Goal: Transaction & Acquisition: Purchase product/service

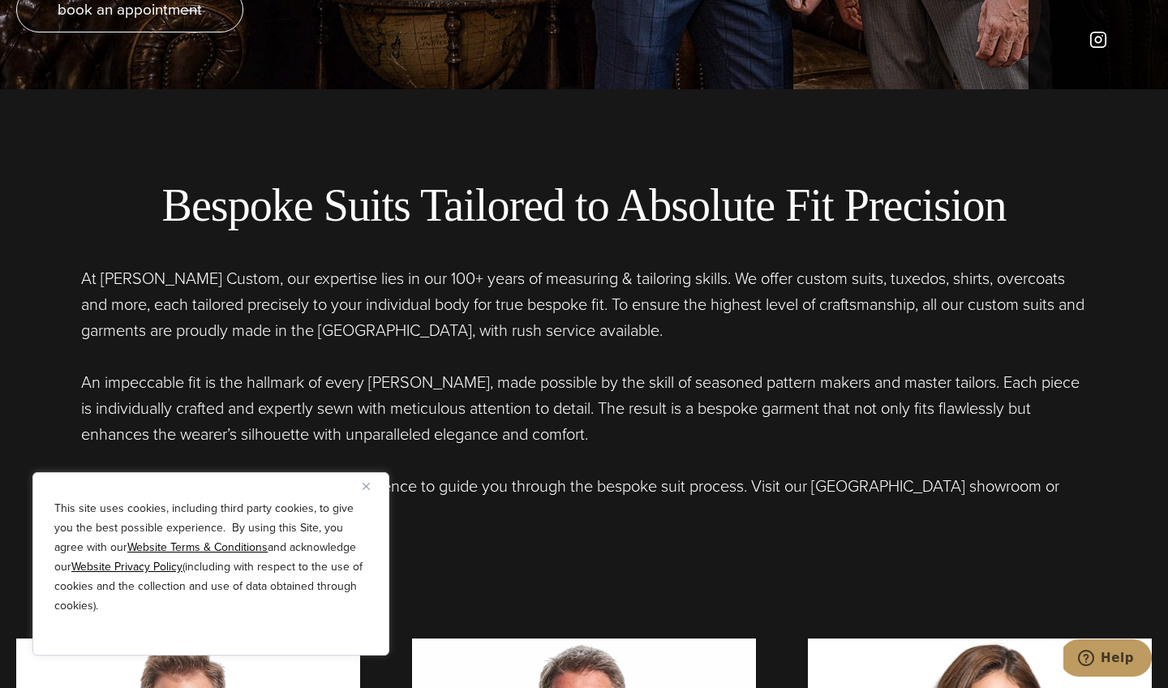
click at [364, 490] on button "Close" at bounding box center [372, 485] width 19 height 19
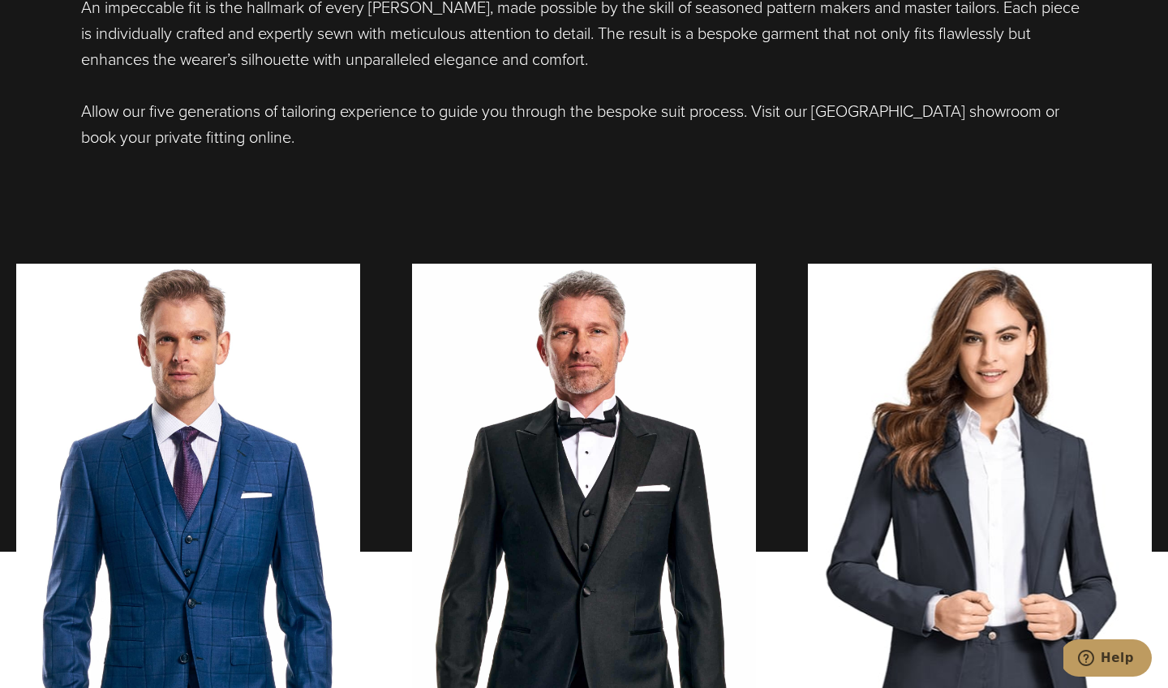
scroll to position [1498, 0]
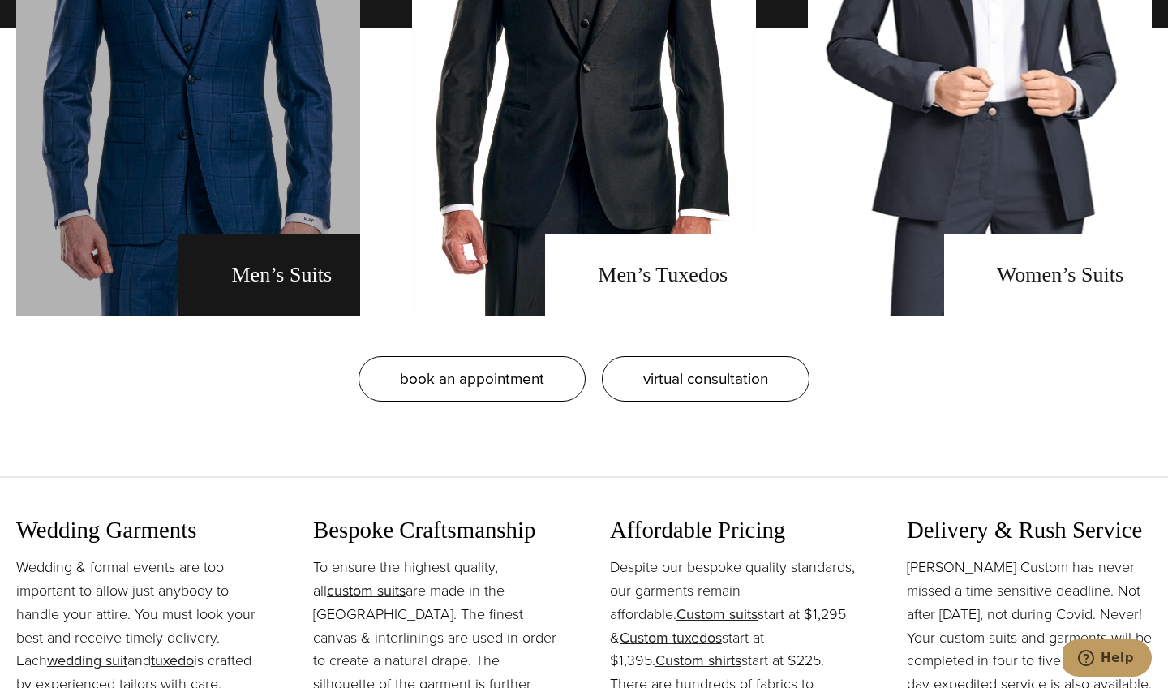
click at [325, 271] on link "men's suits" at bounding box center [188, 28] width 344 height 576
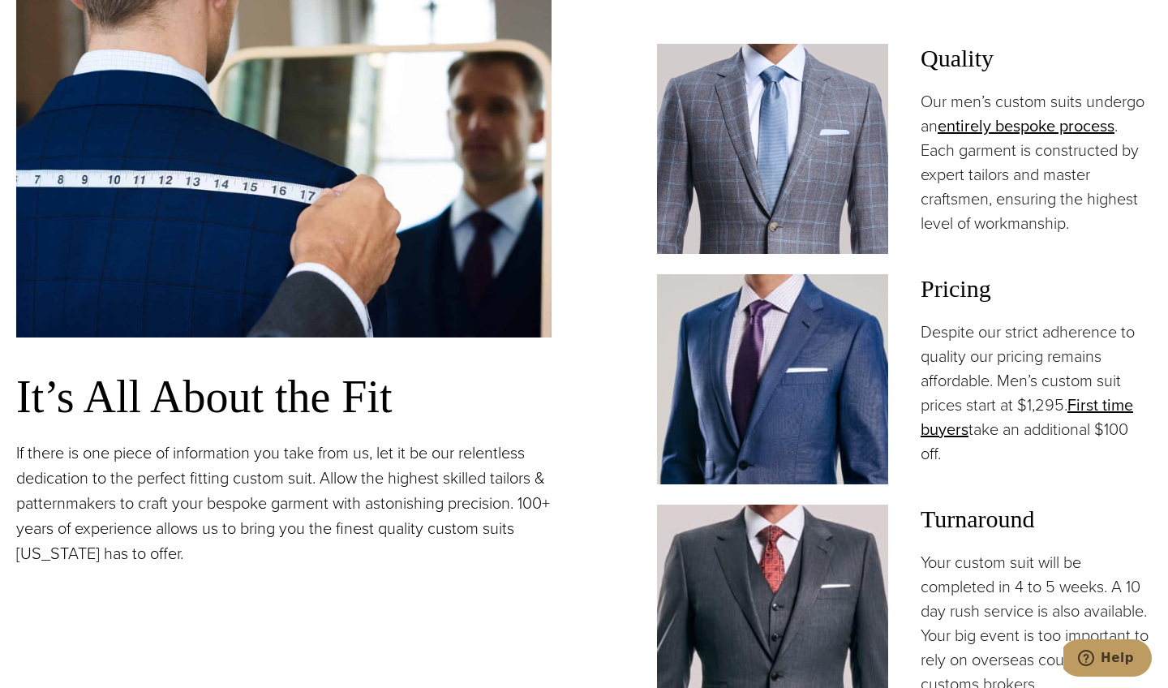
scroll to position [1146, 0]
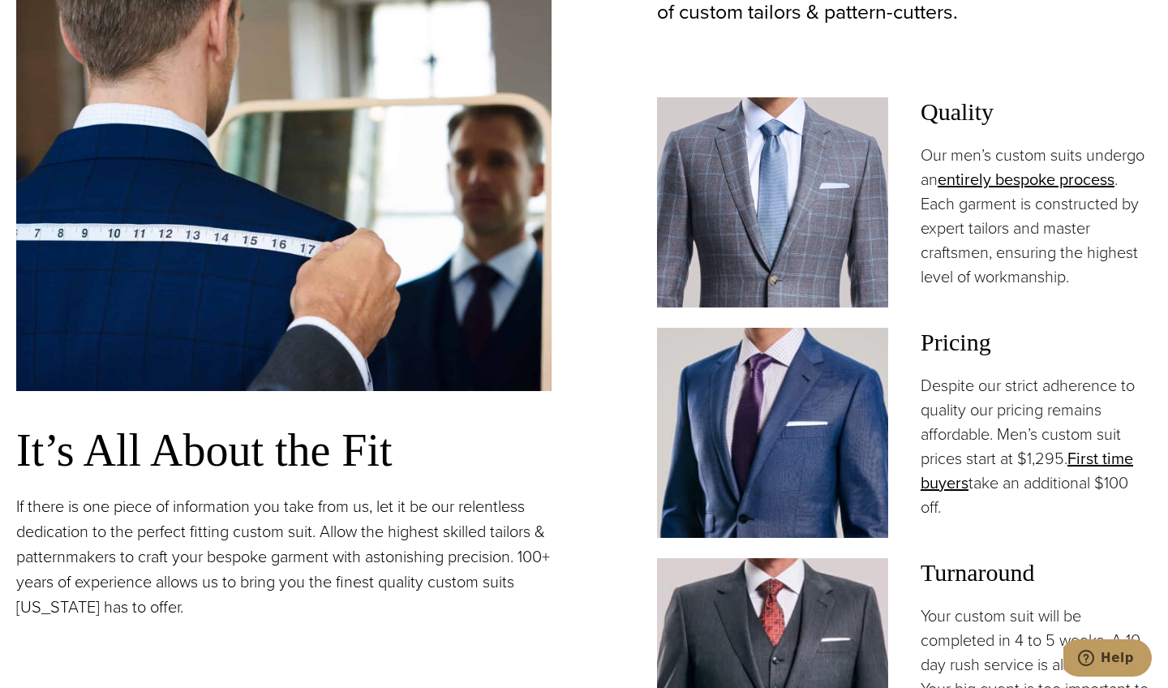
click at [833, 388] on img at bounding box center [772, 433] width 231 height 210
click at [1107, 467] on link "First time buyers" at bounding box center [1027, 470] width 213 height 49
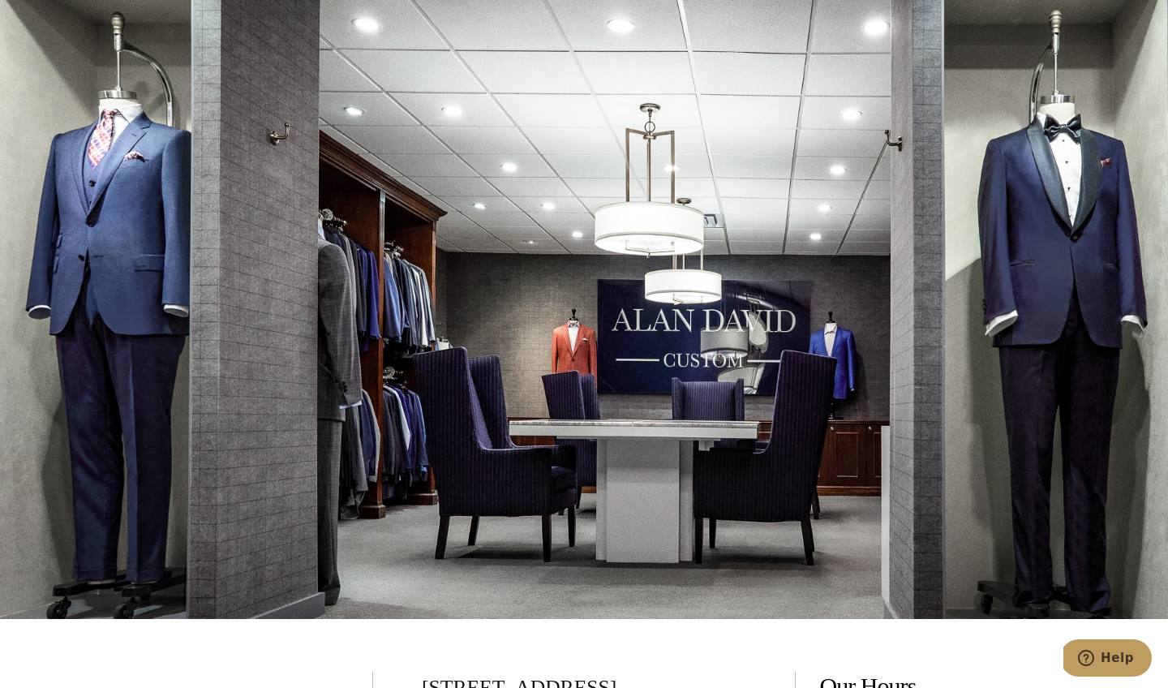
scroll to position [2961, 0]
